Goal: Transaction & Acquisition: Purchase product/service

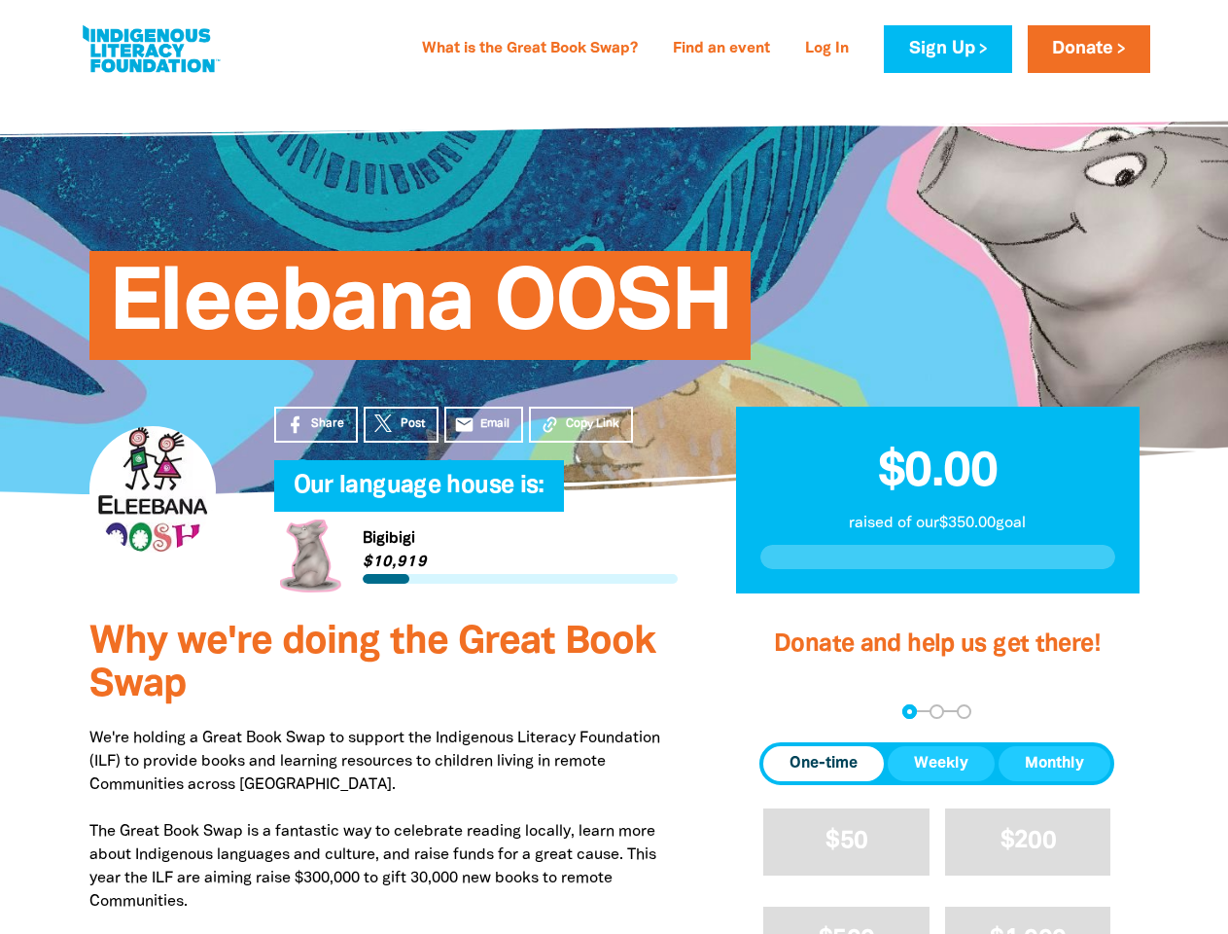
click at [614, 467] on h4 "Our language house is:﻿" at bounding box center [496, 486] width 404 height 39
click at [786, 711] on div "arrow_back Back Step 1 Step 2 Step 3" at bounding box center [937, 711] width 355 height 15
click at [909, 711] on div "Navigate to step 1 of 3 to enter your donation amount" at bounding box center [909, 711] width 5 height 5
click at [824, 763] on span "One-time" at bounding box center [824, 763] width 68 height 23
click at [941, 763] on span "Weekly" at bounding box center [941, 763] width 54 height 23
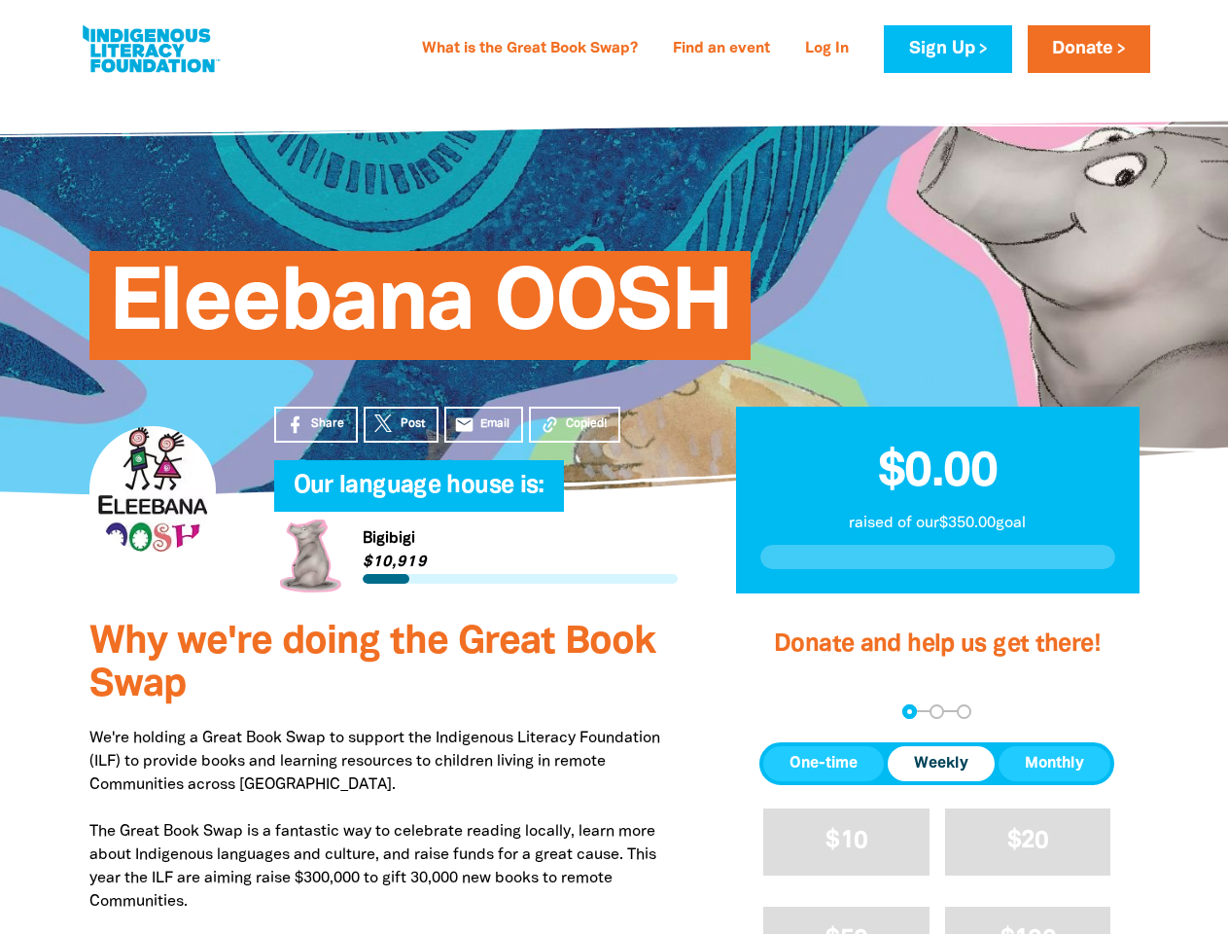
click at [1054, 763] on span "Monthly" at bounding box center [1054, 763] width 59 height 23
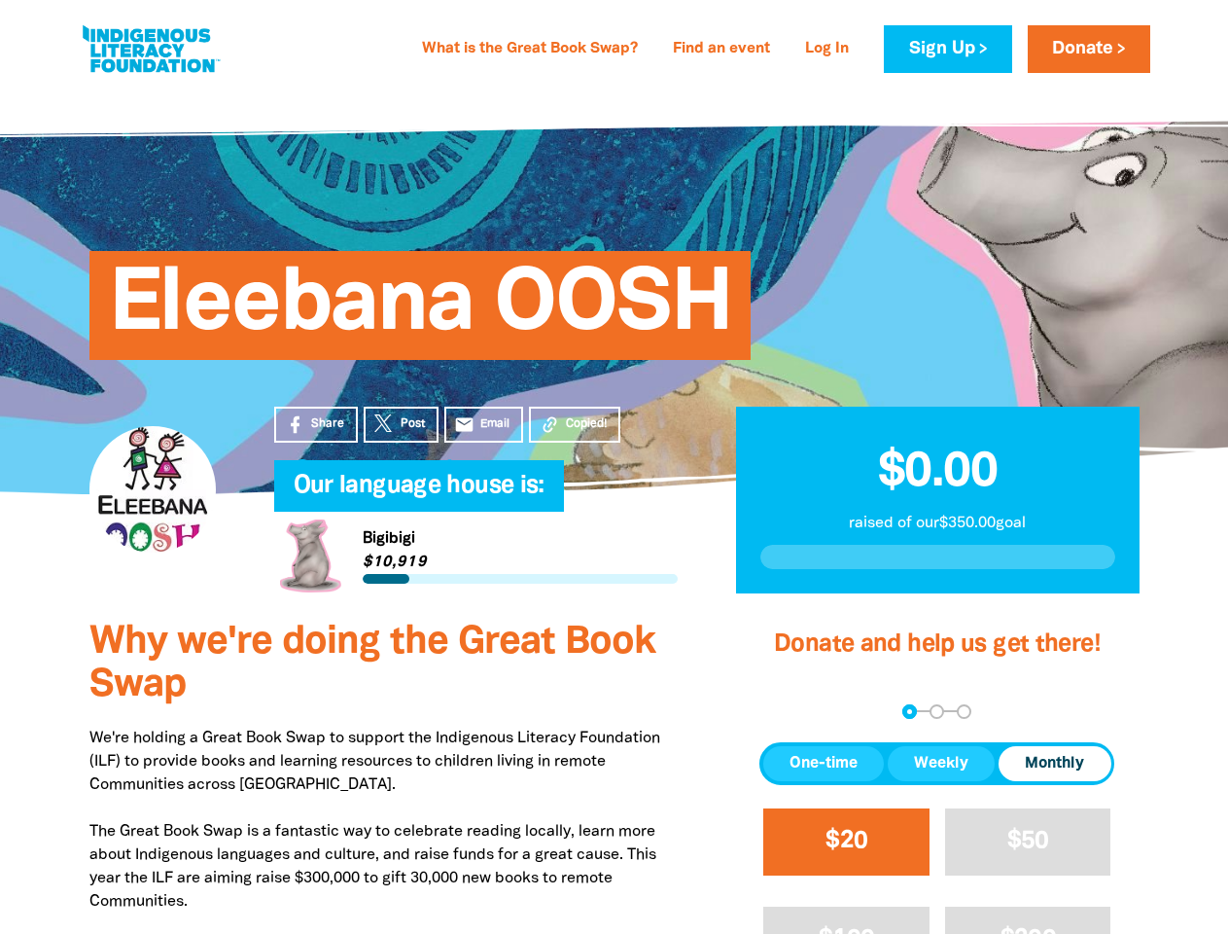
click at [846, 841] on span "$20" at bounding box center [847, 841] width 42 height 22
